Goal: Understand process/instructions: Learn how to perform a task or action

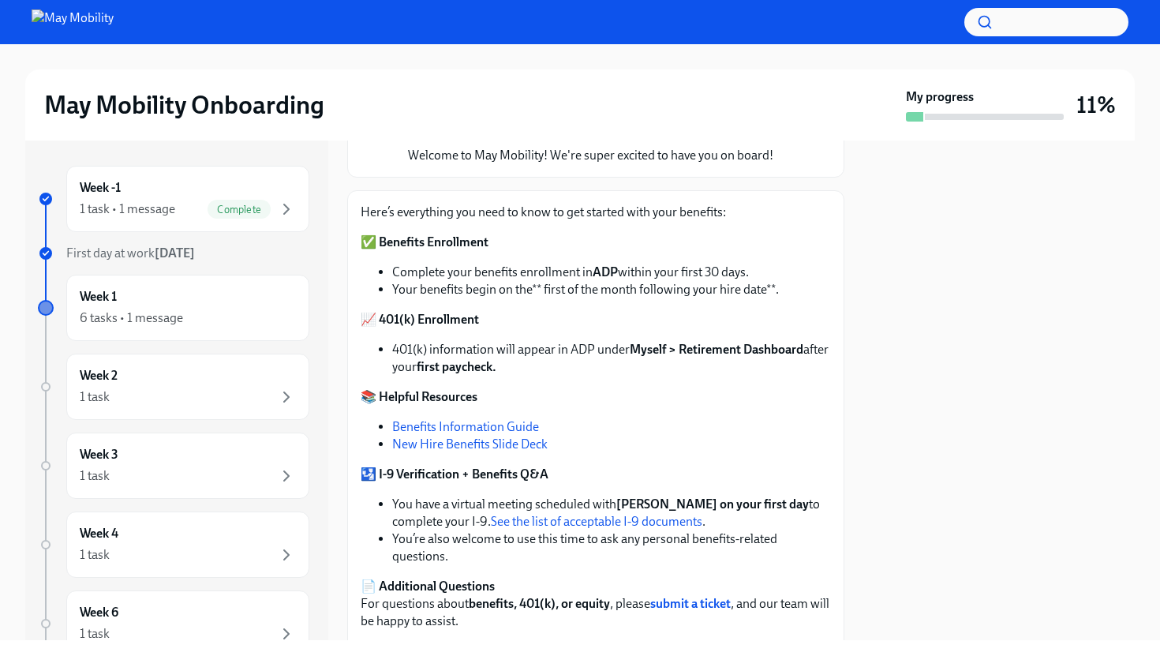
scroll to position [162, 0]
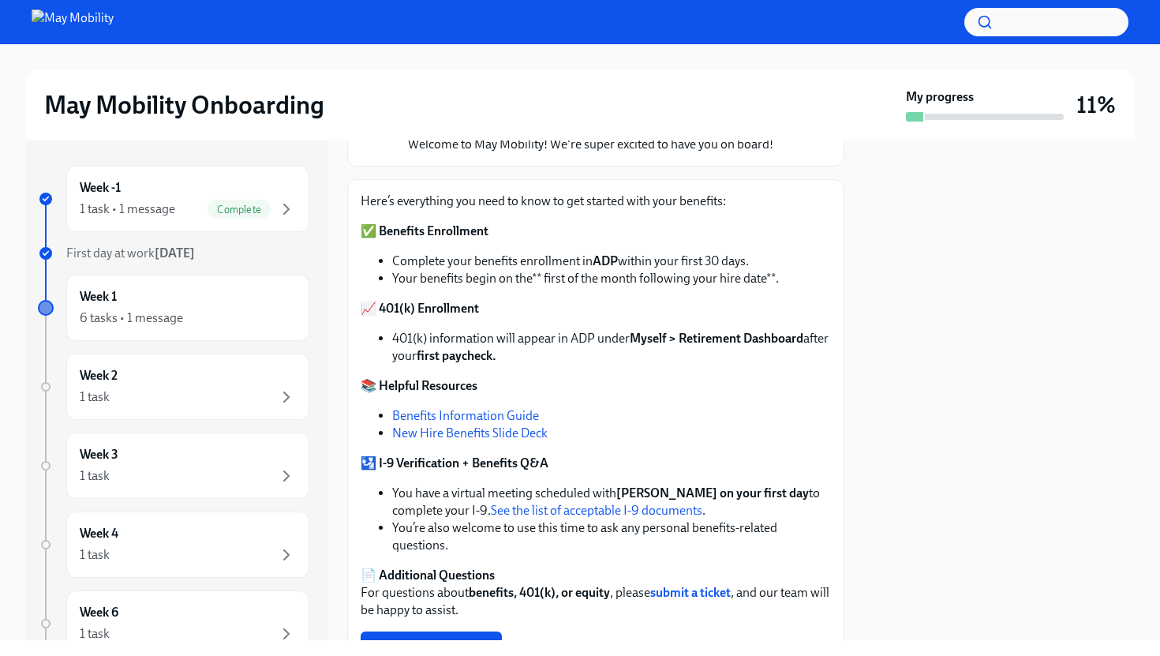
click at [519, 412] on link "Benefits Information Guide" at bounding box center [465, 415] width 147 height 15
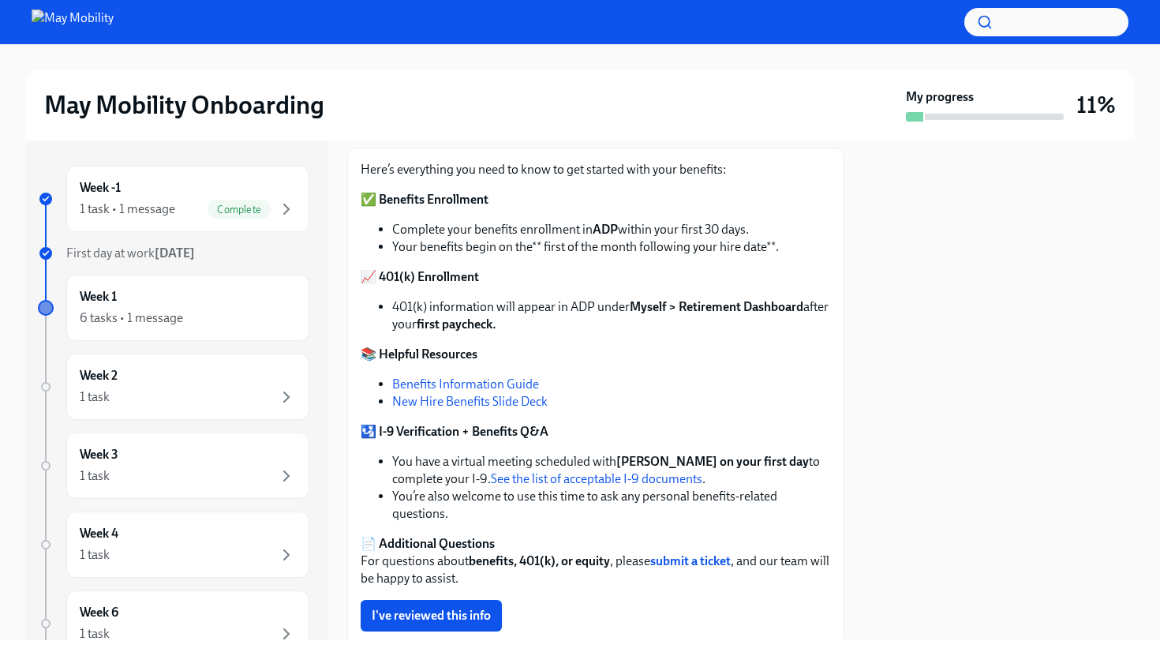
scroll to position [196, 0]
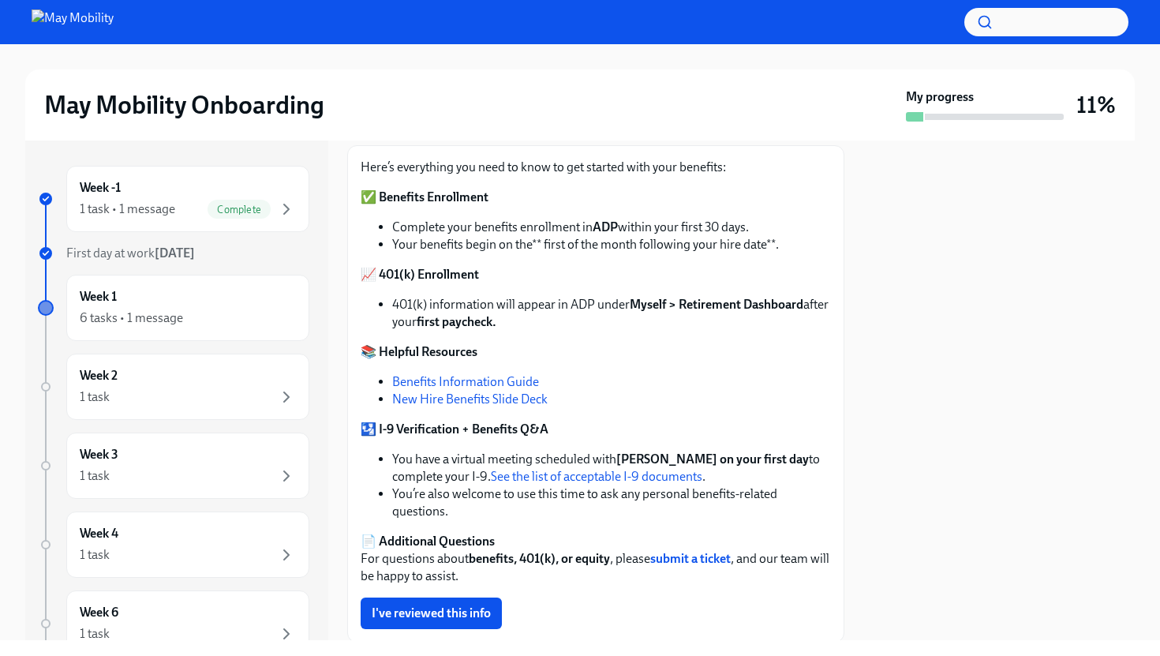
click at [538, 400] on link "New Hire Benefits Slide Deck" at bounding box center [470, 399] width 156 height 15
click at [658, 482] on link "See the list of acceptable I-9 documents" at bounding box center [597, 476] width 212 height 15
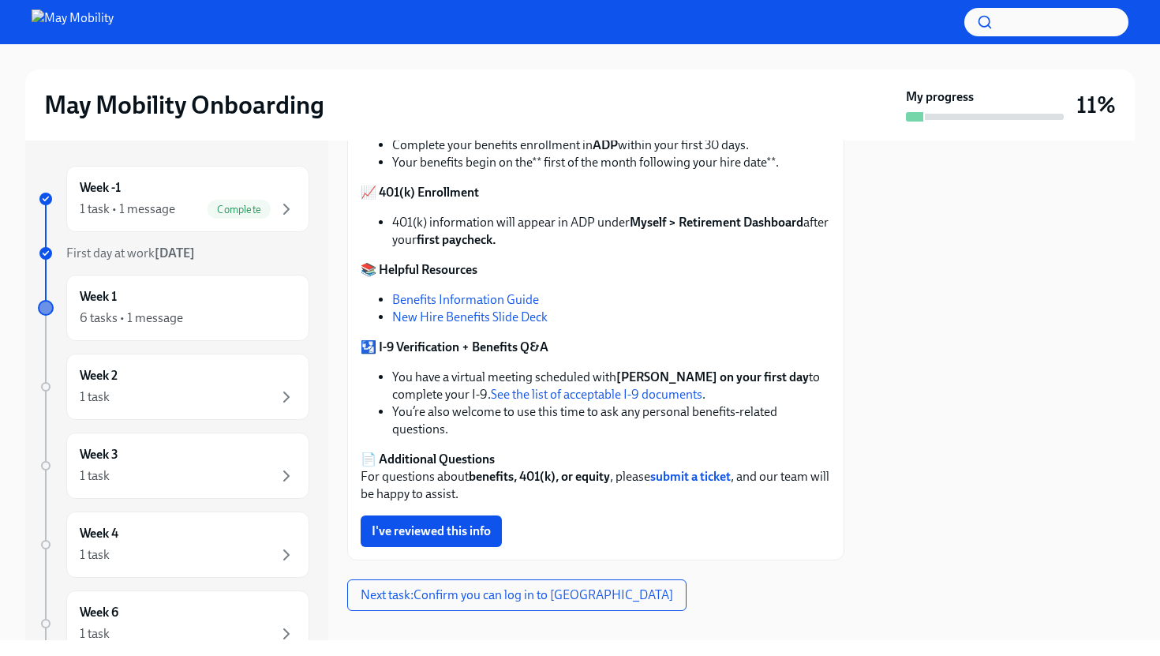
scroll to position [299, 0]
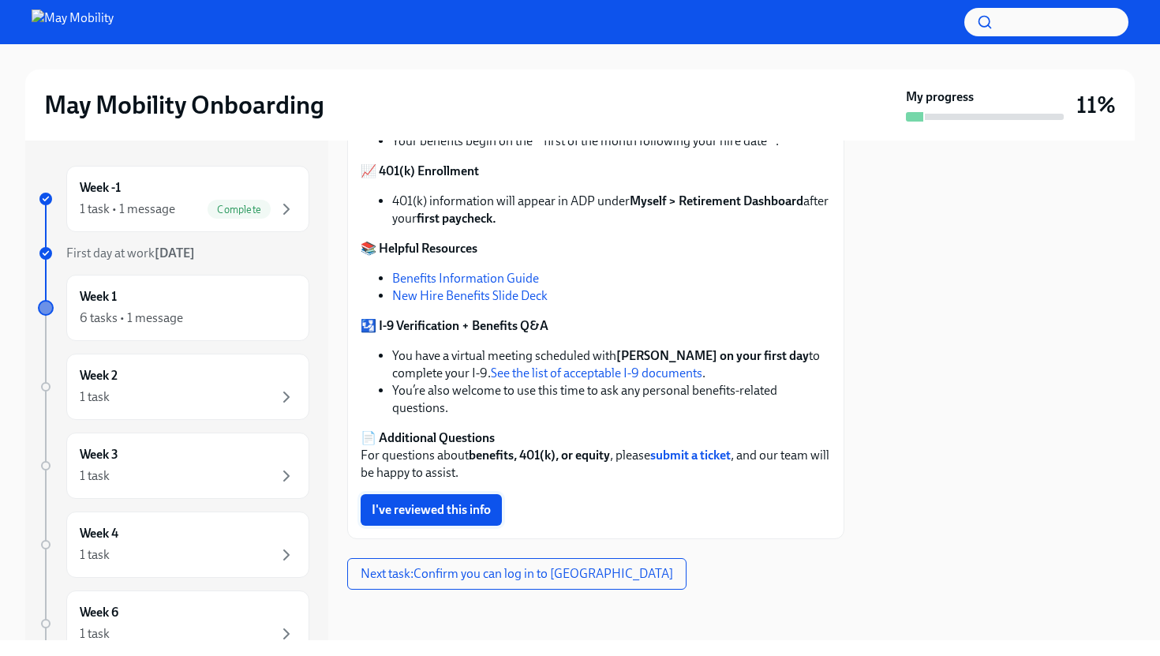
click at [459, 501] on button "I've reviewed this info" at bounding box center [431, 510] width 141 height 32
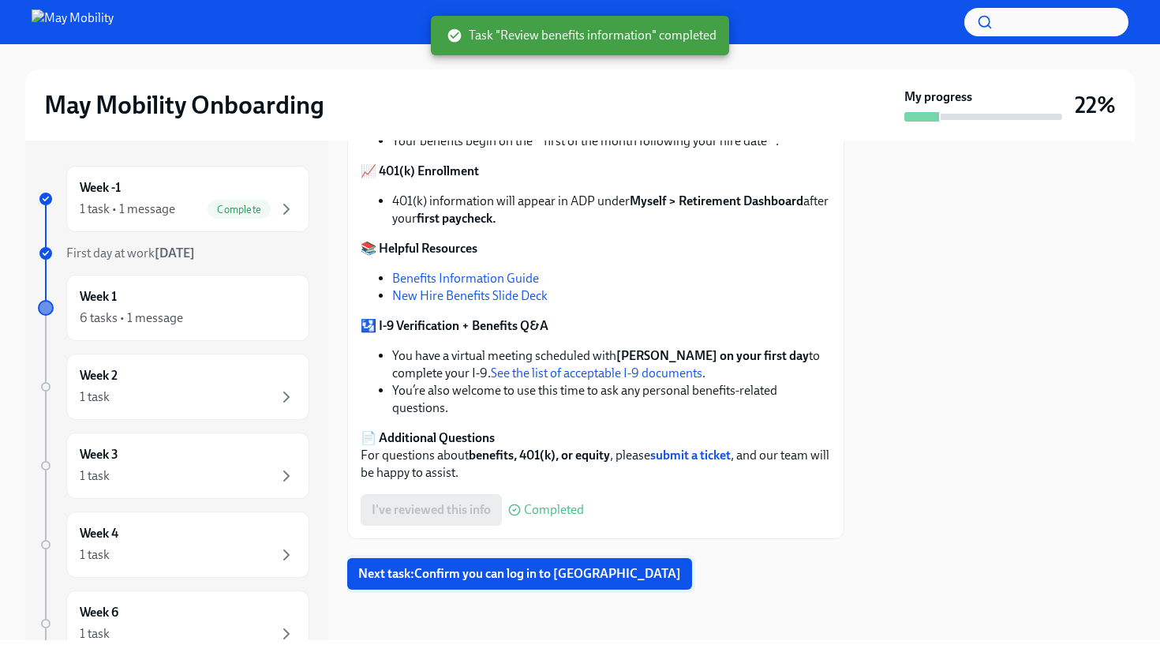
click at [511, 573] on span "Next task : Confirm you can log in to [GEOGRAPHIC_DATA]" at bounding box center [519, 574] width 323 height 16
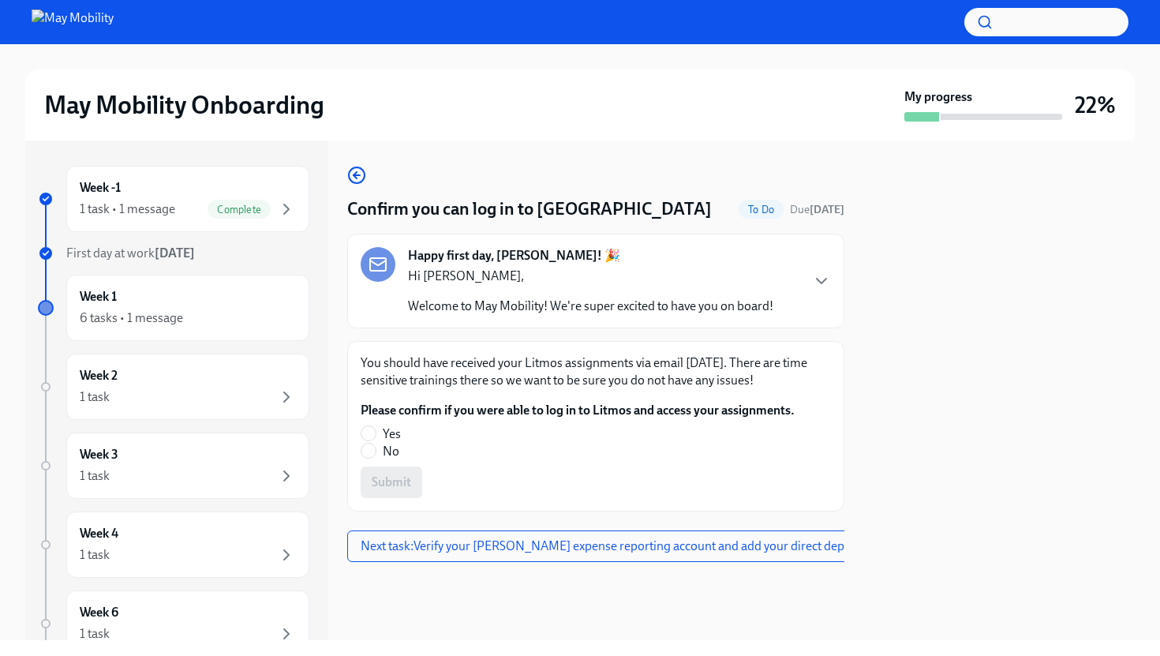
click at [377, 433] on label "Yes" at bounding box center [572, 434] width 422 height 17
click at [376, 433] on input "Yes" at bounding box center [369, 433] width 14 height 14
radio input "true"
click at [410, 471] on button "Submit" at bounding box center [392, 483] width 62 height 32
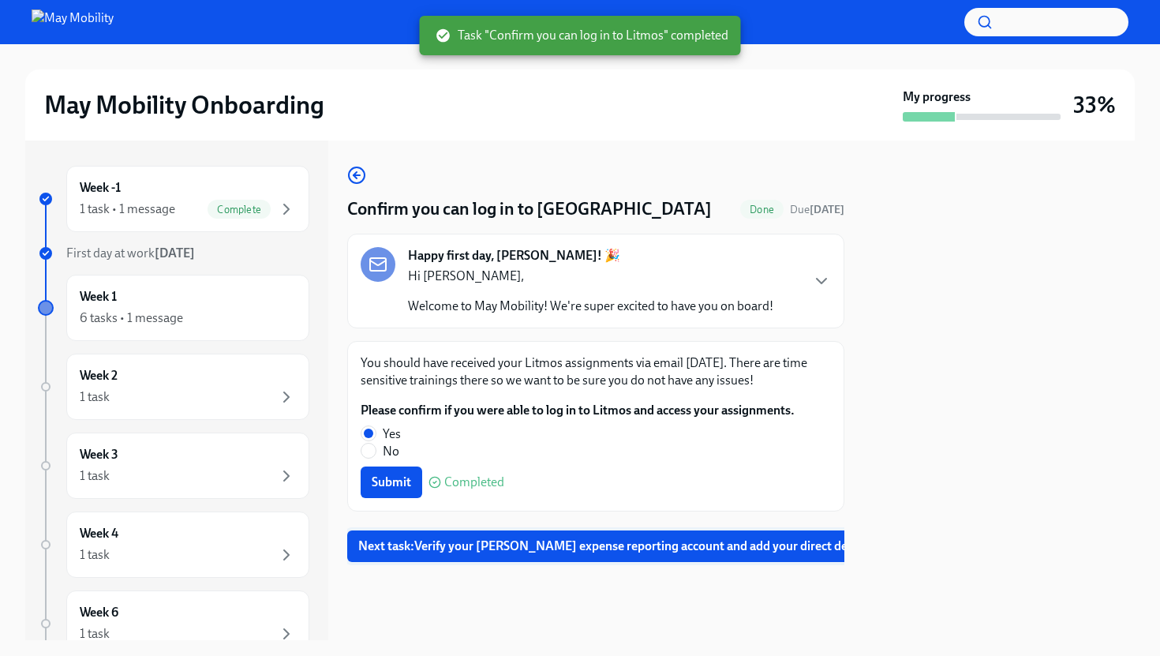
click at [690, 541] on span "Next task : Verify your [PERSON_NAME] expense reporting account and add your di…" at bounding box center [650, 546] width 585 height 16
